Goal: Navigation & Orientation: Go to known website

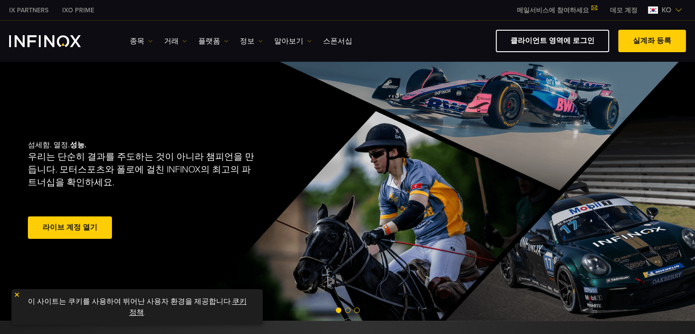
click at [79, 229] on link "라이브 계정 열기" at bounding box center [70, 227] width 84 height 22
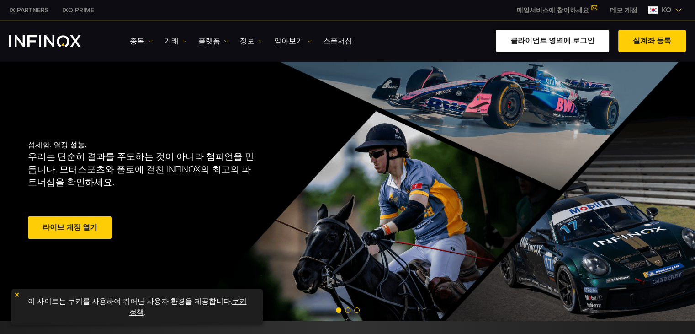
drag, startPoint x: 0, startPoint y: 0, endPoint x: 536, endPoint y: 43, distance: 537.5
click at [536, 43] on link "클라이언트 영역에 로그인" at bounding box center [552, 41] width 113 height 22
click at [540, 39] on link "클라이언트 영역에 로그인" at bounding box center [552, 41] width 113 height 22
